Goal: Information Seeking & Learning: Learn about a topic

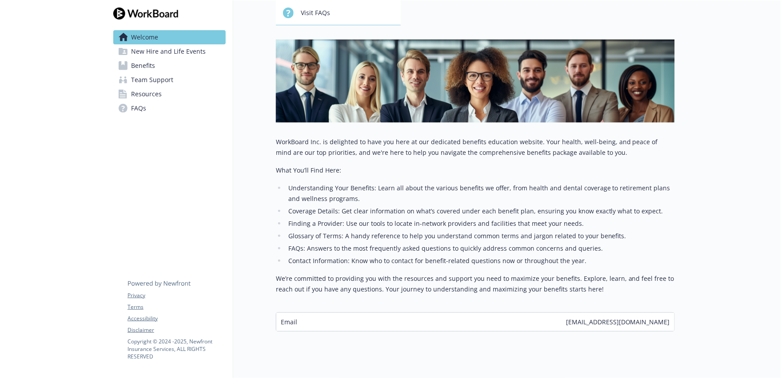
scroll to position [112, 0]
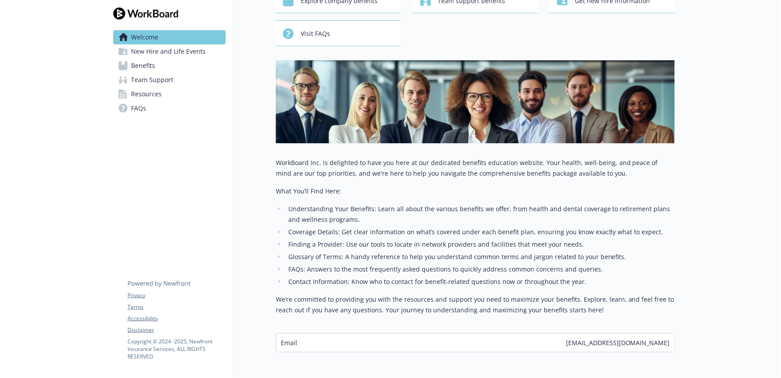
click at [150, 55] on span "New Hire and Life Events" at bounding box center [168, 51] width 75 height 14
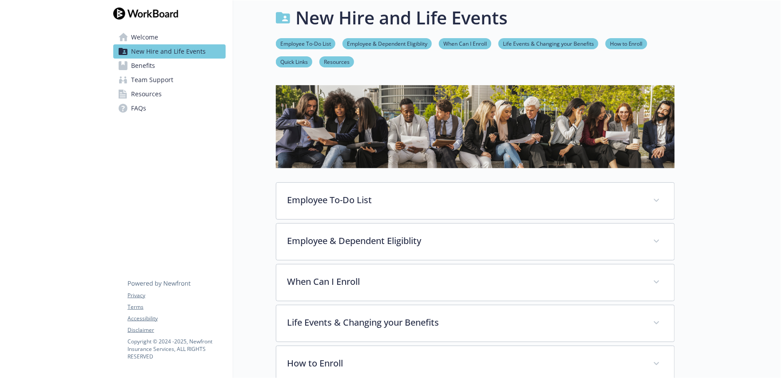
scroll to position [68, 0]
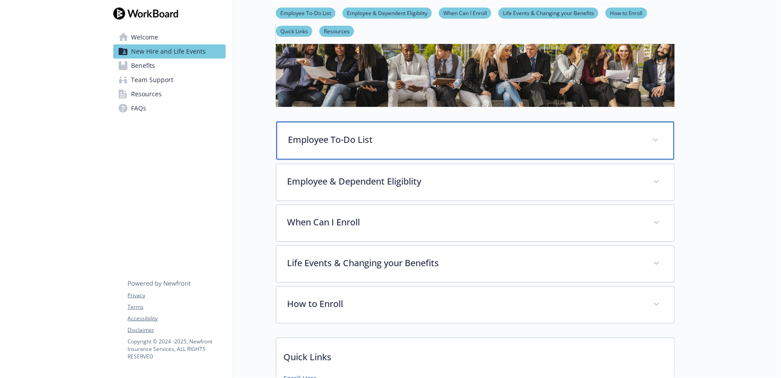
click at [437, 140] on p "Employee To-Do List" at bounding box center [464, 139] width 353 height 13
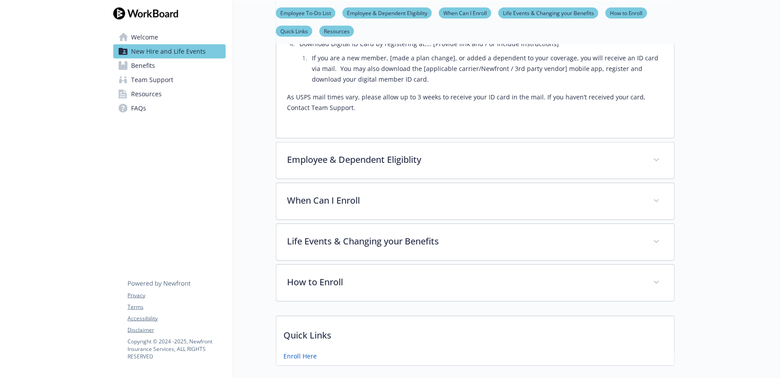
scroll to position [334, 0]
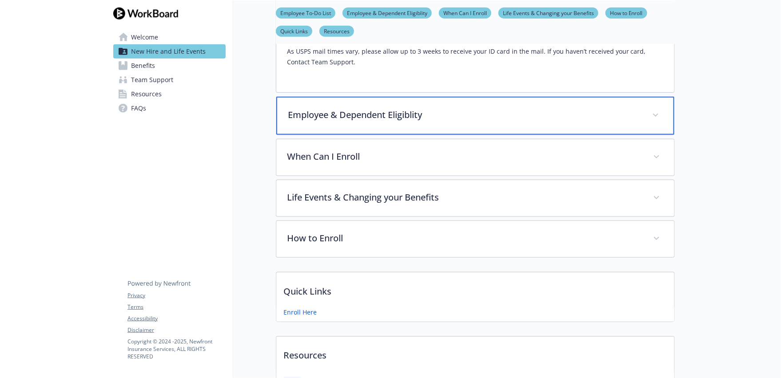
click at [445, 116] on p "Employee & Dependent Eligiblity" at bounding box center [464, 114] width 353 height 13
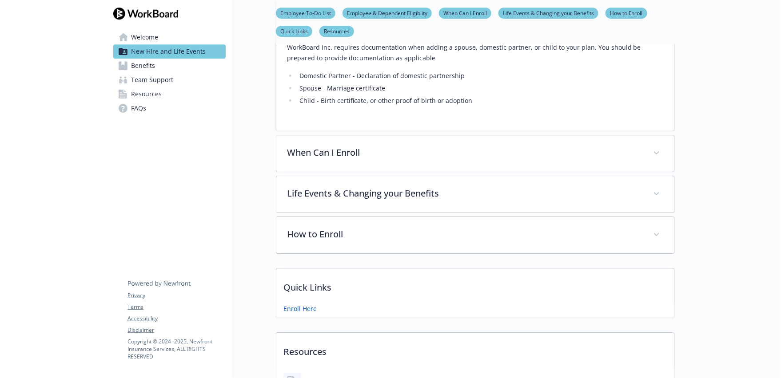
scroll to position [1045, 0]
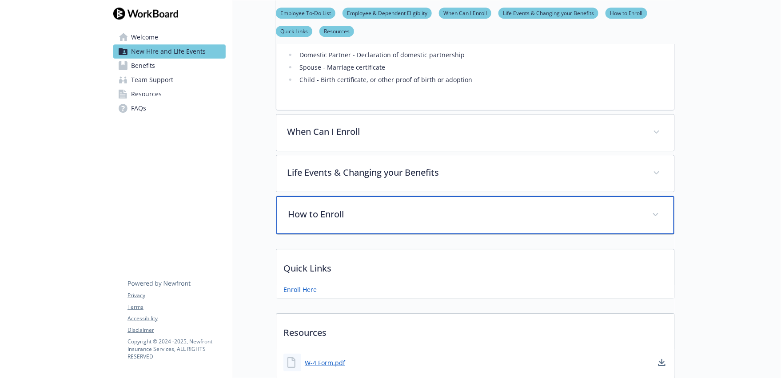
click at [448, 208] on p "How to Enroll" at bounding box center [464, 214] width 353 height 13
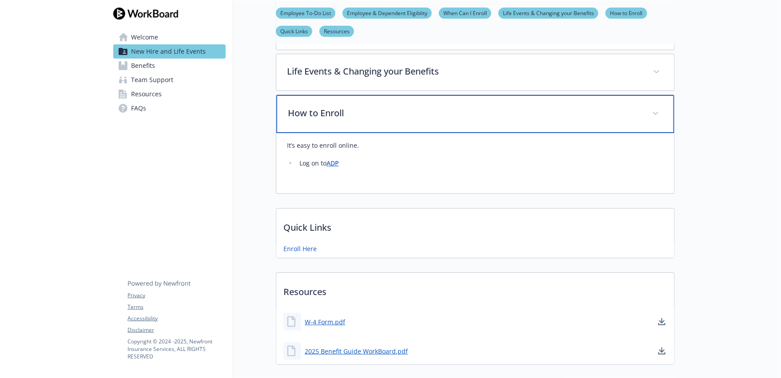
scroll to position [1147, 0]
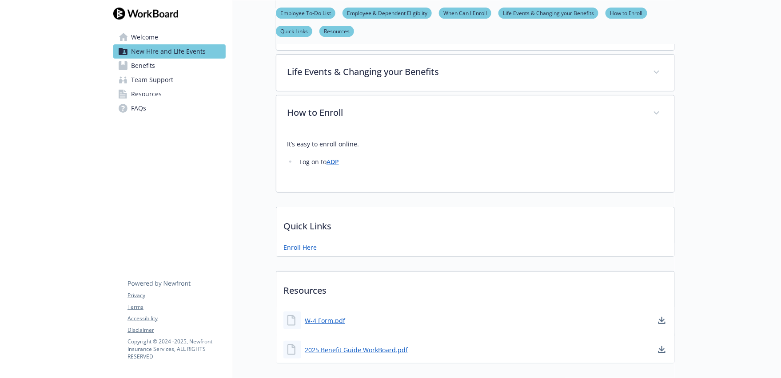
click at [141, 67] on span "Benefits" at bounding box center [143, 66] width 24 height 14
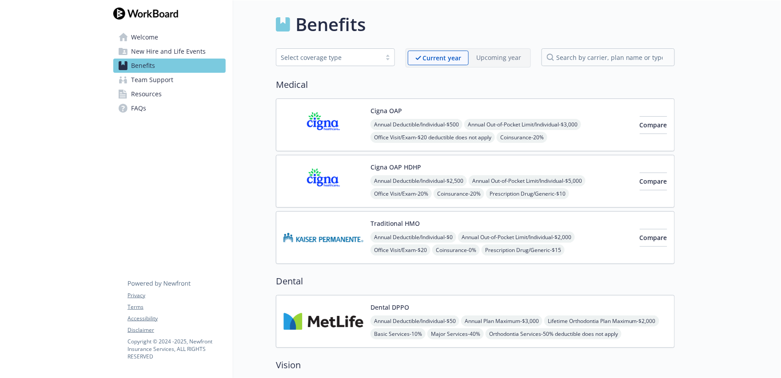
click at [158, 80] on span "Team Support" at bounding box center [152, 80] width 42 height 14
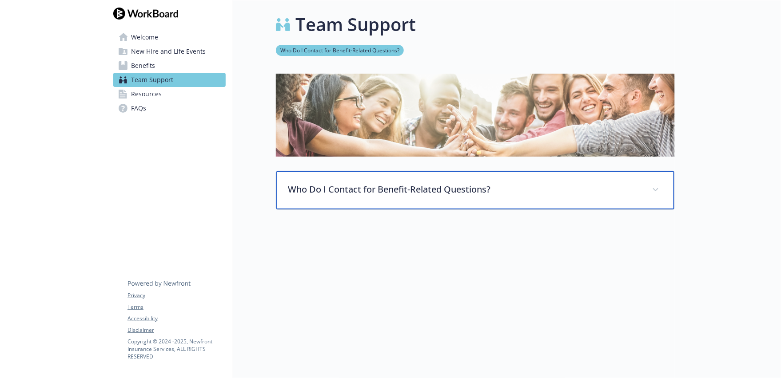
click at [614, 190] on p "Who Do I Contact for Benefit-Related Questions?" at bounding box center [464, 189] width 353 height 13
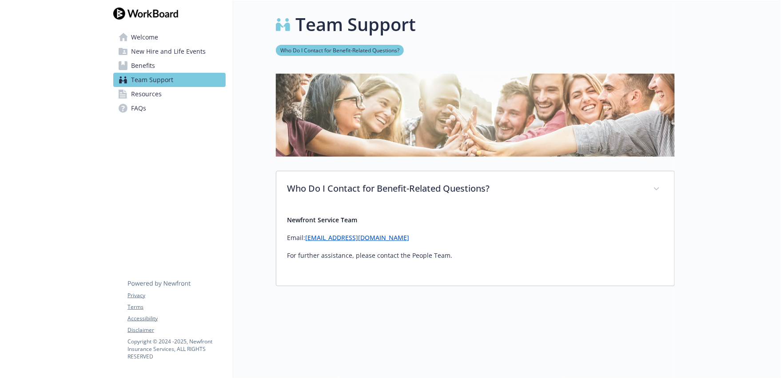
click at [151, 95] on span "Resources" at bounding box center [146, 94] width 31 height 14
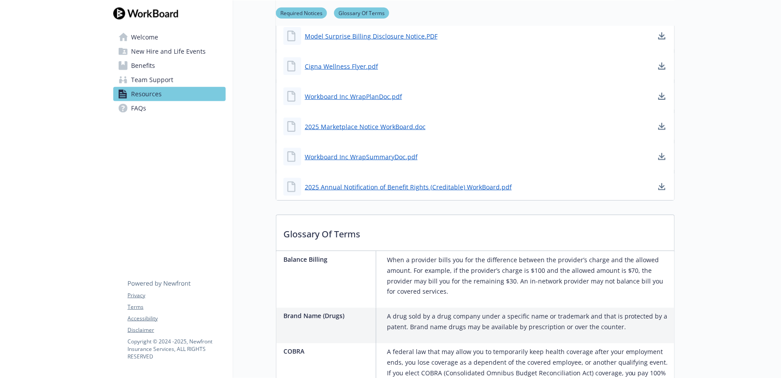
scroll to position [355, 0]
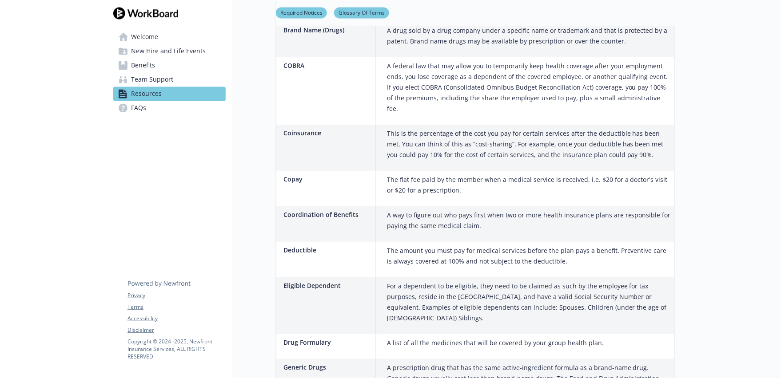
click at [151, 111] on link "FAQs" at bounding box center [169, 108] width 112 height 14
